Goal: Register for event/course

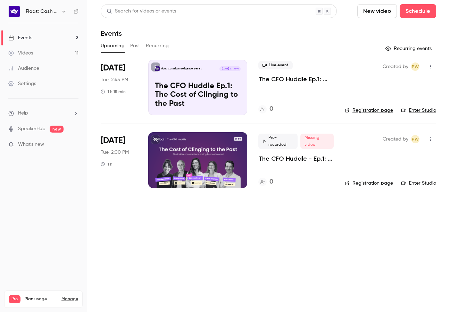
click at [284, 211] on main "Search for videos or events New video Schedule Events Upcoming Past Recurring R…" at bounding box center [269, 156] width 364 height 312
click at [298, 161] on p "The CFO Huddle - Ep.1: The Cost of Clinging to the Past" at bounding box center [296, 159] width 75 height 8
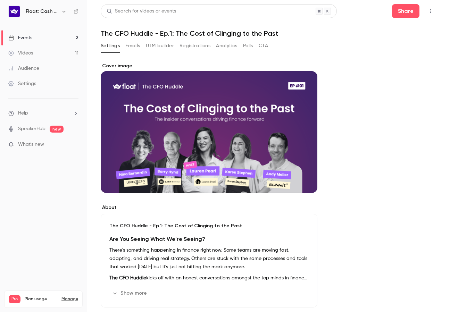
click at [197, 50] on button "Registrations" at bounding box center [195, 45] width 31 height 11
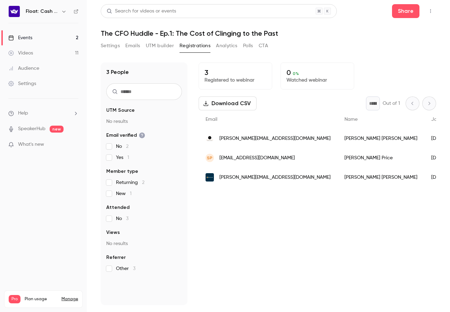
click at [34, 39] on link "Events 2" at bounding box center [43, 37] width 87 height 15
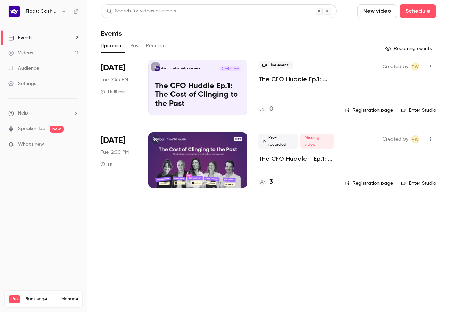
click at [419, 111] on link "Enter Studio" at bounding box center [419, 110] width 35 height 7
